Goal: Information Seeking & Learning: Check status

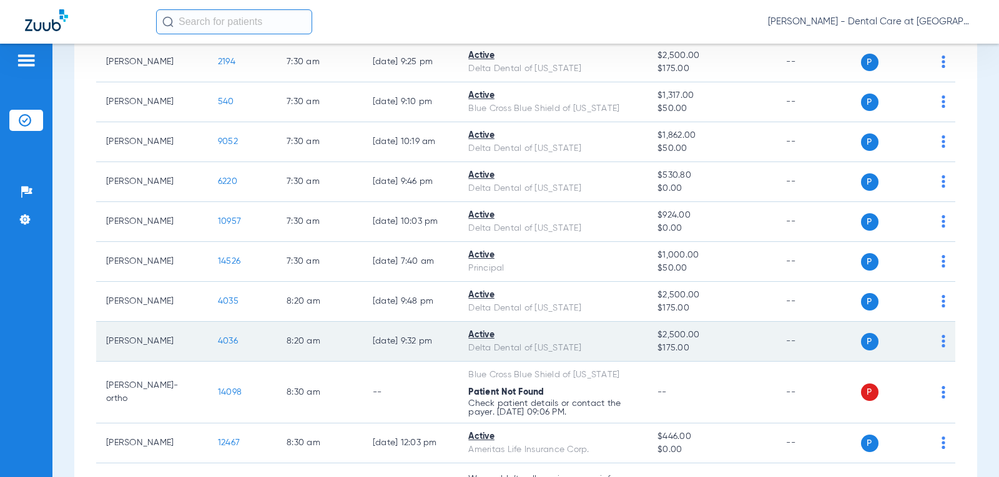
scroll to position [250, 0]
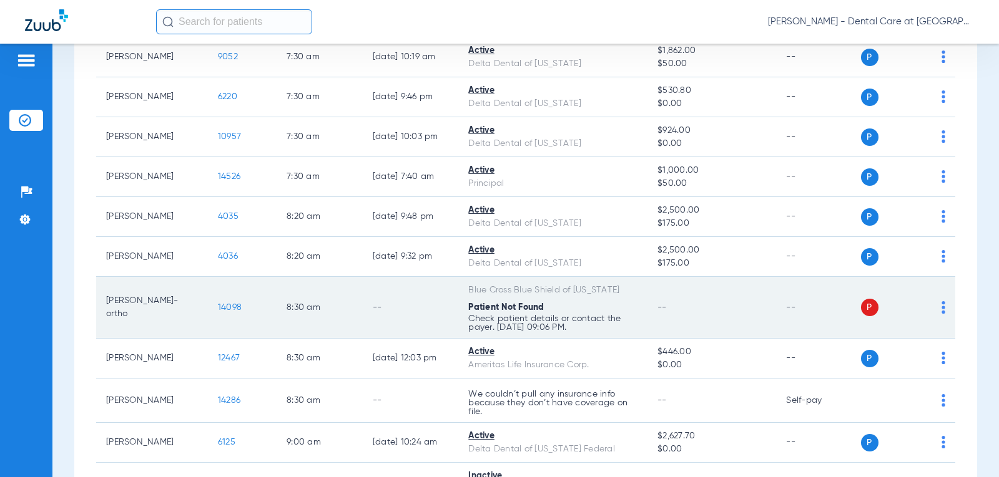
click at [363, 295] on td "--" at bounding box center [411, 308] width 96 height 62
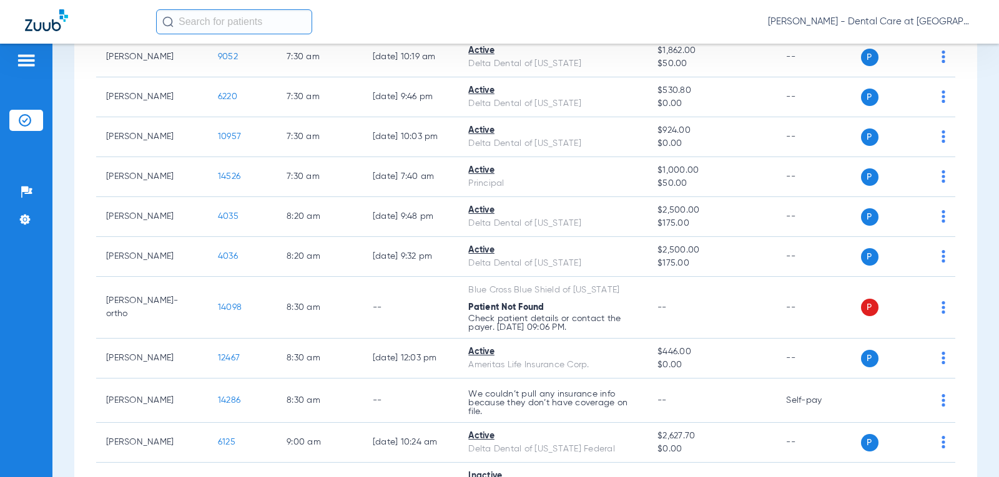
click at [210, 18] on input "text" at bounding box center [234, 21] width 156 height 25
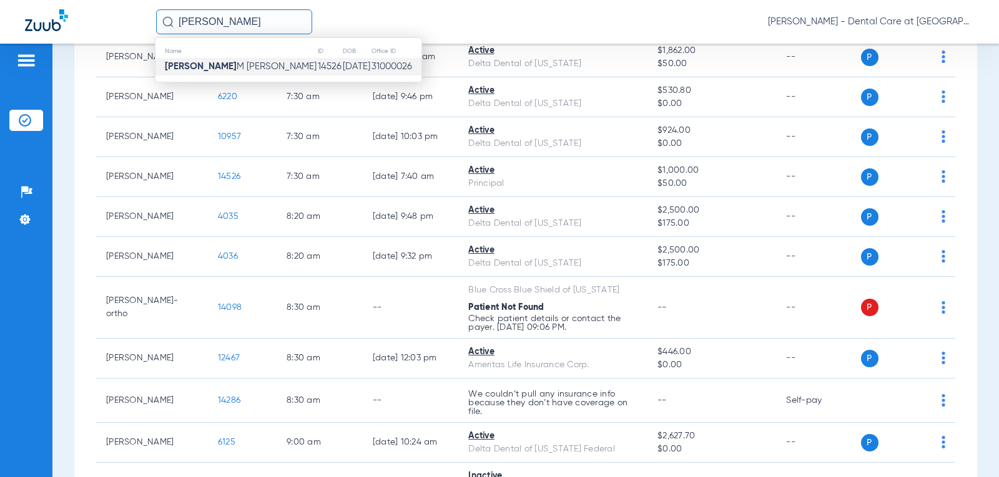
click at [342, 63] on td "[DATE]" at bounding box center [356, 66] width 29 height 17
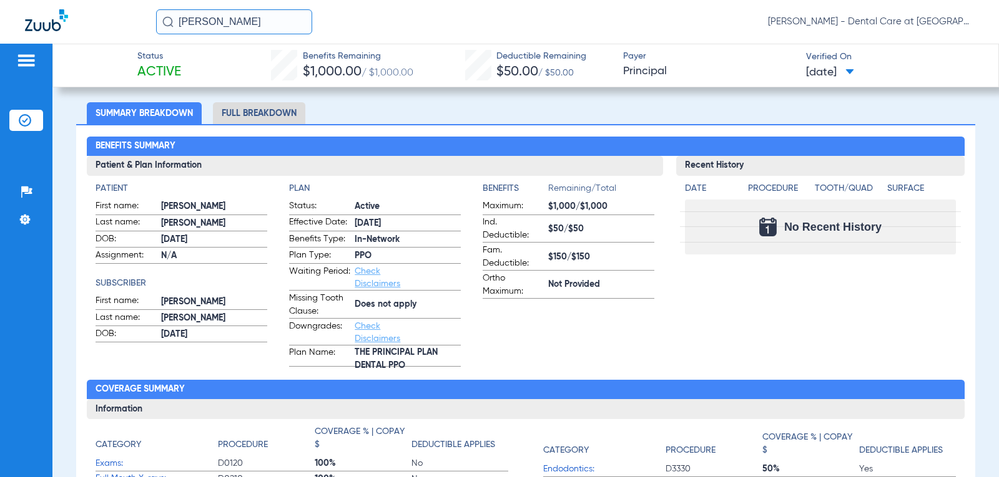
scroll to position [61, 0]
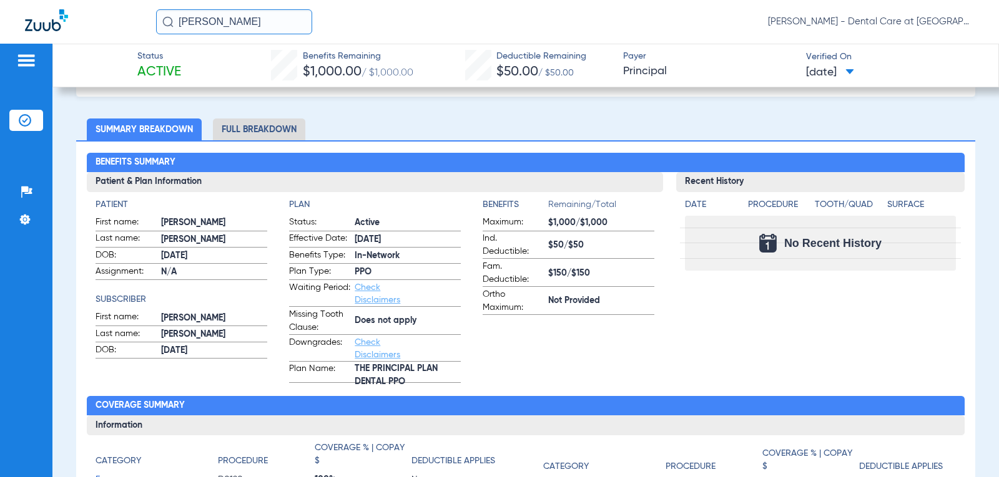
click at [639, 356] on app-benefits-information "Benefits Remaining/Total Maximum: $1,000/$1,000 Ind. Deductible: $50/$50 Fam. D…" at bounding box center [568, 290] width 172 height 185
click at [250, 133] on li "Full Breakdown" at bounding box center [259, 130] width 92 height 22
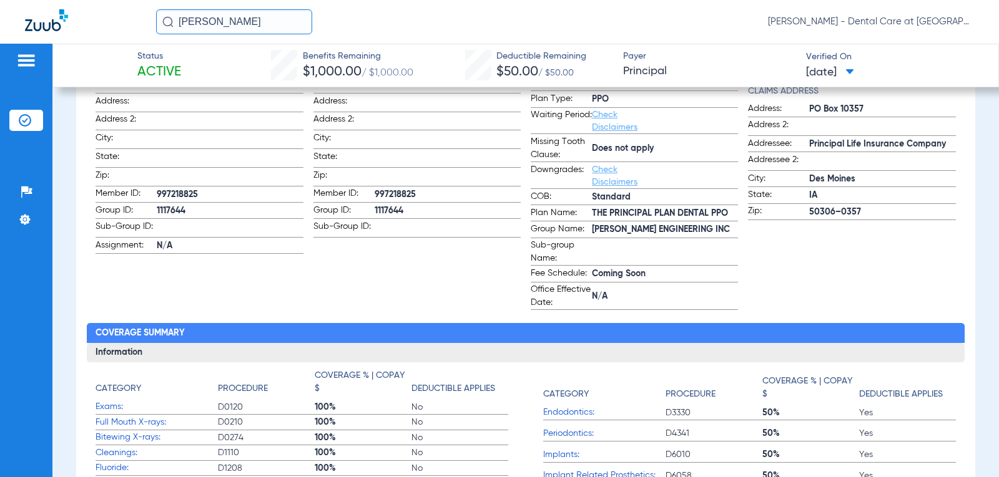
scroll to position [312, 0]
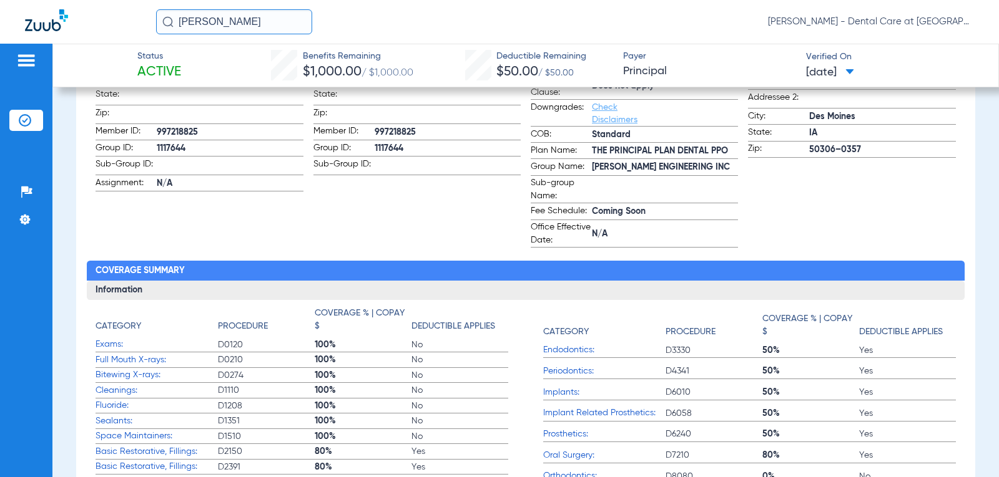
drag, startPoint x: 247, startPoint y: 18, endPoint x: 125, endPoint y: 22, distance: 121.8
click at [127, 22] on div "[PERSON_NAME] - Dental Care at [GEOGRAPHIC_DATA]" at bounding box center [499, 22] width 999 height 44
click at [264, 19] on input "[PERSON_NAME]" at bounding box center [234, 21] width 156 height 25
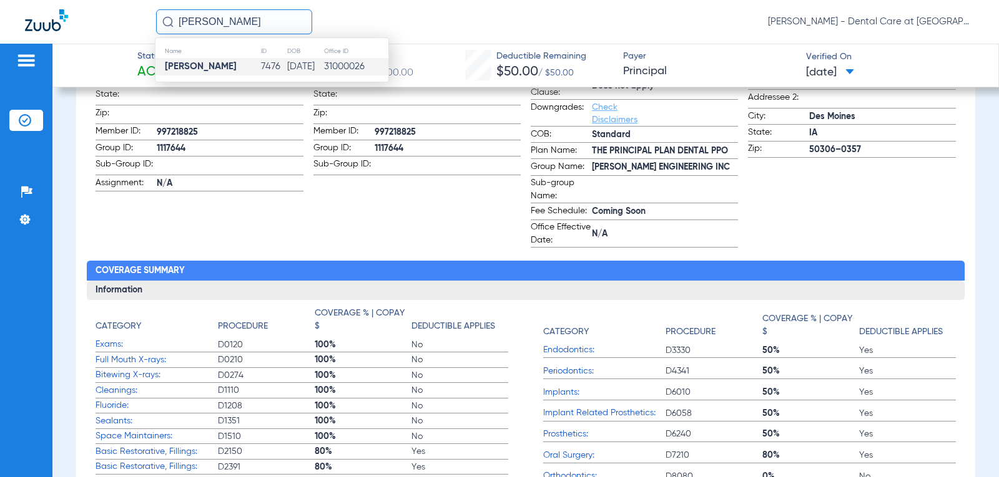
type input "[PERSON_NAME]"
click at [243, 69] on td "[PERSON_NAME]" at bounding box center [207, 66] width 105 height 17
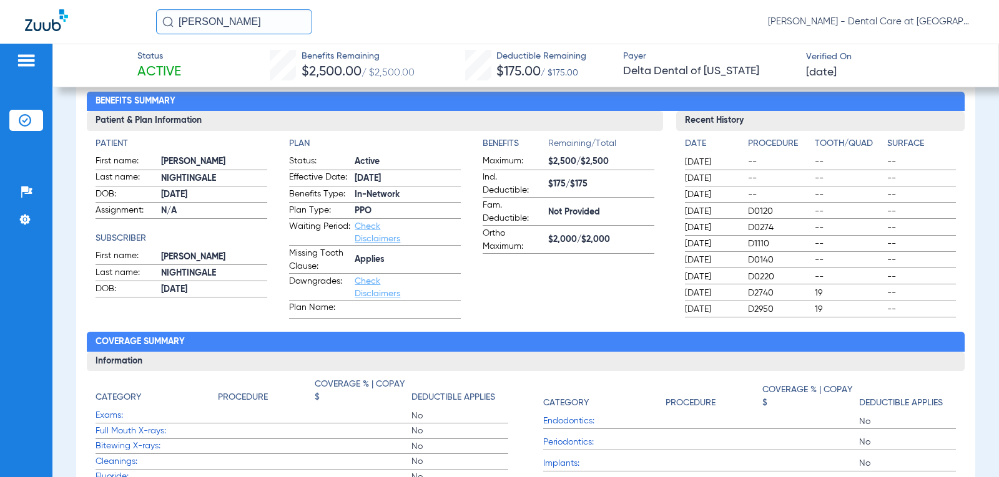
scroll to position [142, 0]
